Goal: Information Seeking & Learning: Check status

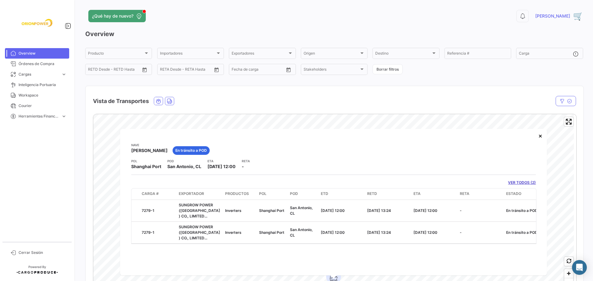
scroll to position [90, 0]
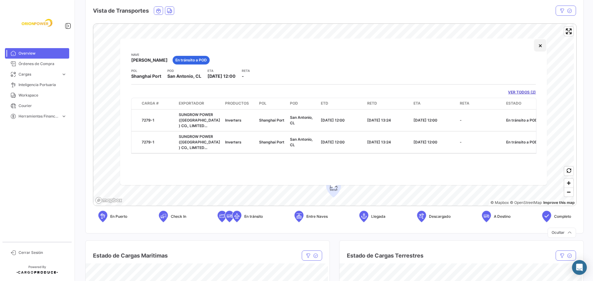
click at [538, 44] on button "×" at bounding box center [540, 45] width 12 height 12
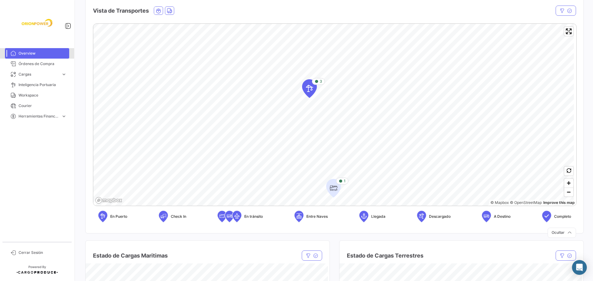
click at [23, 55] on span "Overview" at bounding box center [43, 54] width 48 height 6
click at [24, 67] on link "Órdenes de Compra" at bounding box center [37, 64] width 64 height 10
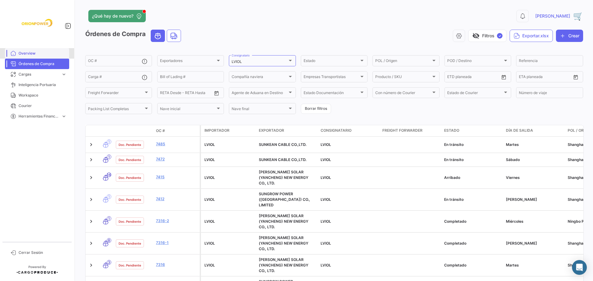
click at [25, 55] on span "Overview" at bounding box center [43, 54] width 48 height 6
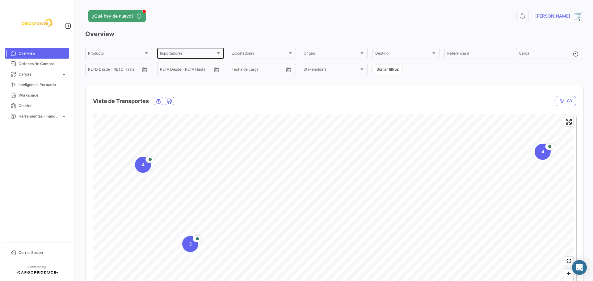
click at [218, 53] on div at bounding box center [218, 53] width 3 height 2
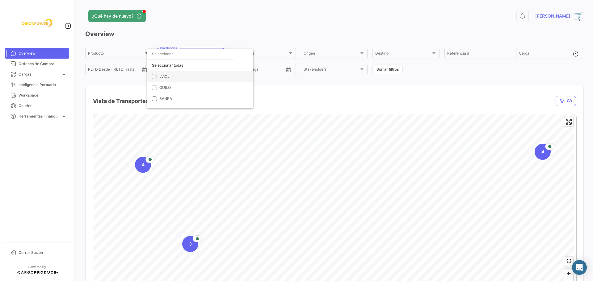
click at [167, 73] on mat-option "LVIOL" at bounding box center [200, 76] width 106 height 11
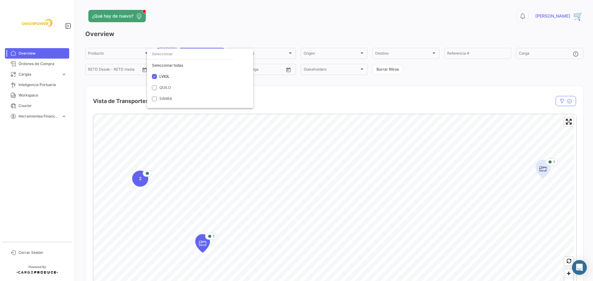
click at [544, 169] on div at bounding box center [296, 140] width 593 height 281
click at [544, 169] on icon "Map marker" at bounding box center [542, 169] width 9 height 13
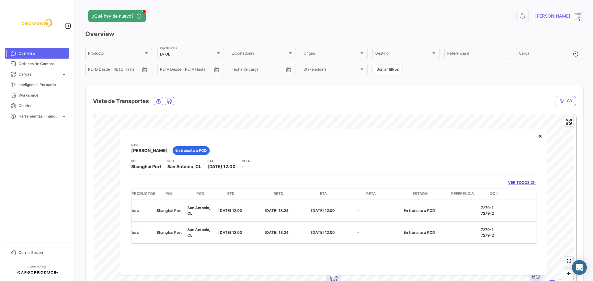
scroll to position [0, 101]
click at [540, 137] on button "×" at bounding box center [540, 136] width 12 height 12
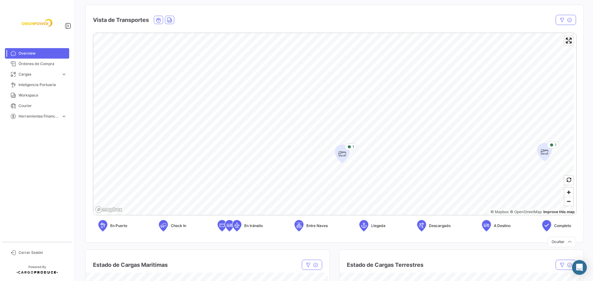
scroll to position [0, 0]
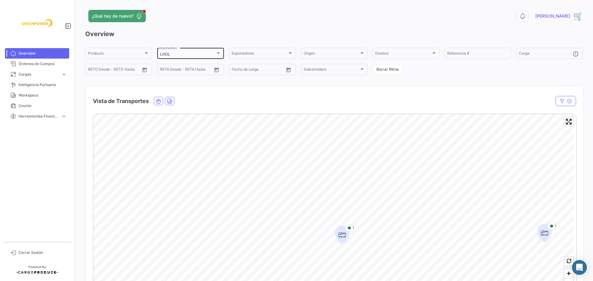
click at [217, 53] on div at bounding box center [218, 53] width 3 height 2
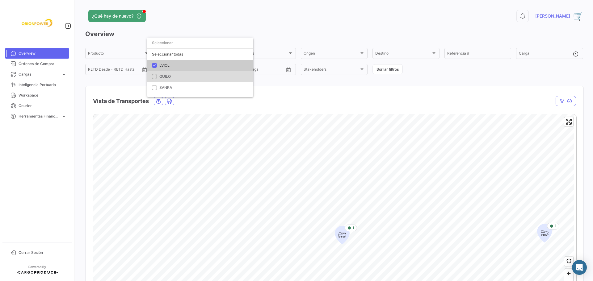
click at [174, 80] on mat-option "QUILO" at bounding box center [200, 76] width 106 height 11
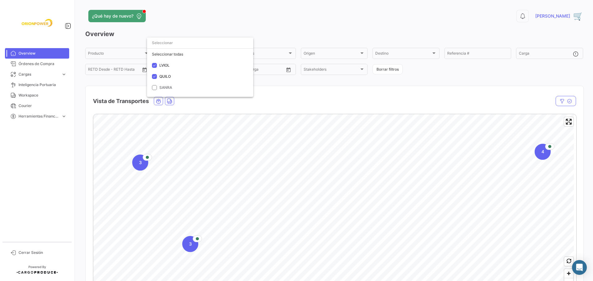
click at [591, 65] on div at bounding box center [296, 140] width 593 height 281
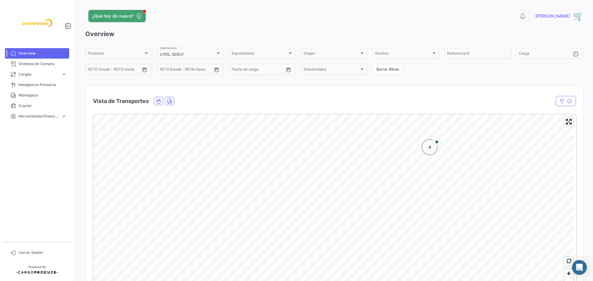
click at [429, 151] on div "4" at bounding box center [429, 147] width 16 height 16
click at [346, 260] on icon "Map marker" at bounding box center [345, 256] width 9 height 13
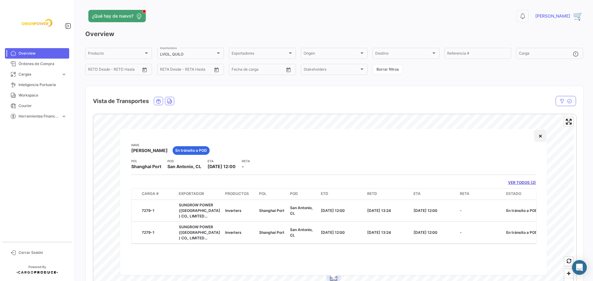
click at [540, 136] on button "×" at bounding box center [540, 136] width 12 height 12
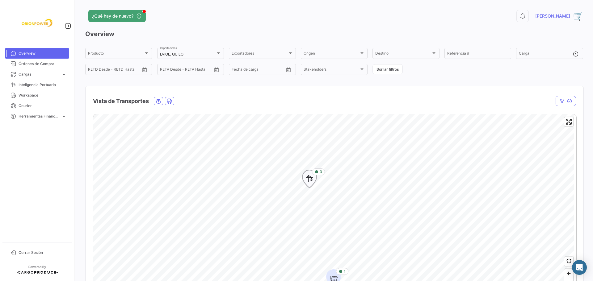
click at [310, 180] on icon "Map marker" at bounding box center [309, 179] width 9 height 13
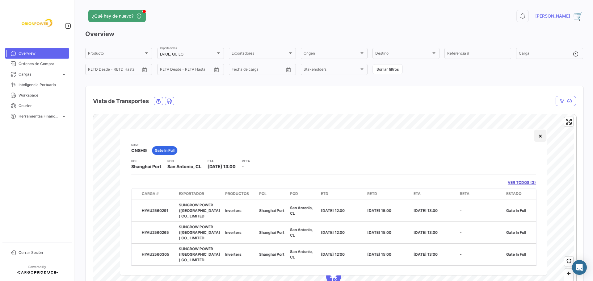
click at [536, 136] on button "×" at bounding box center [540, 136] width 12 height 12
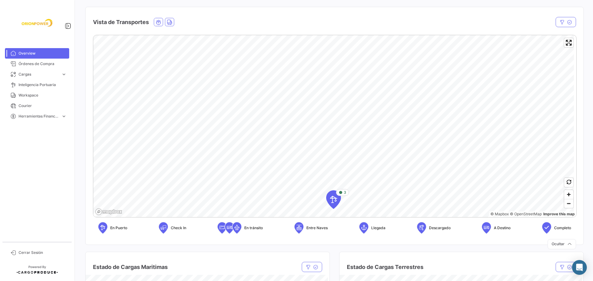
scroll to position [83, 0]
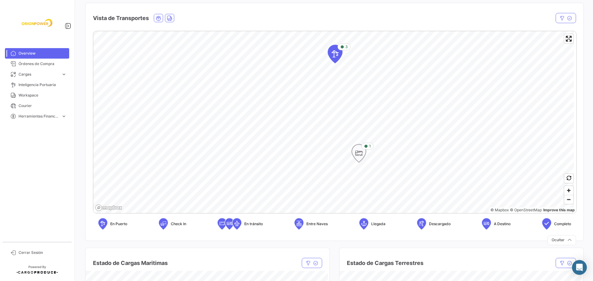
click at [358, 155] on icon "Map marker" at bounding box center [358, 153] width 9 height 13
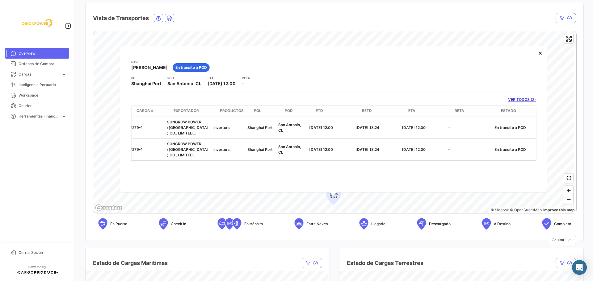
scroll to position [0, 0]
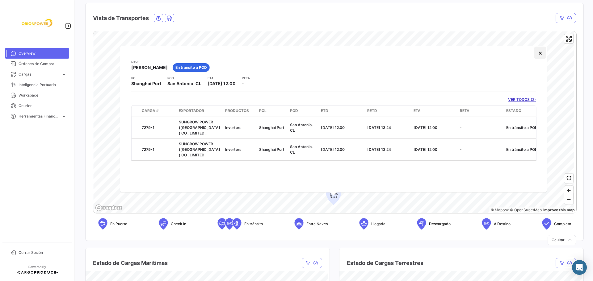
click at [541, 53] on button "×" at bounding box center [540, 53] width 12 height 12
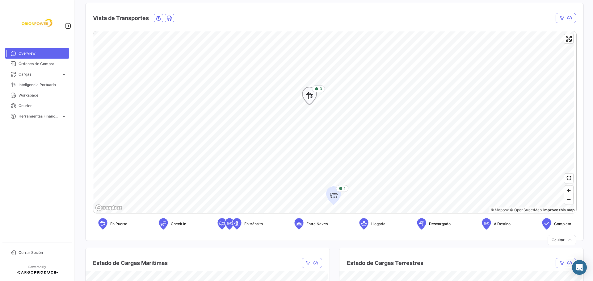
click at [313, 98] on icon "Map marker" at bounding box center [309, 96] width 9 height 13
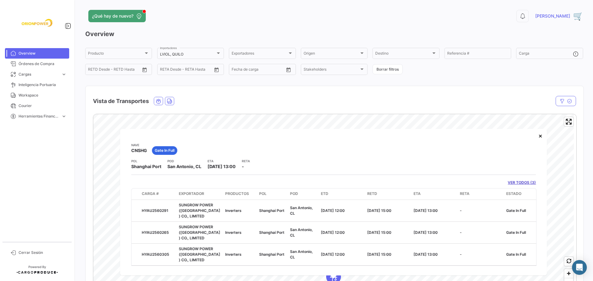
drag, startPoint x: 538, startPoint y: 135, endPoint x: 355, endPoint y: 18, distance: 217.2
click at [538, 135] on button "×" at bounding box center [540, 136] width 12 height 12
